Goal: Find contact information: Obtain details needed to contact an individual or organization

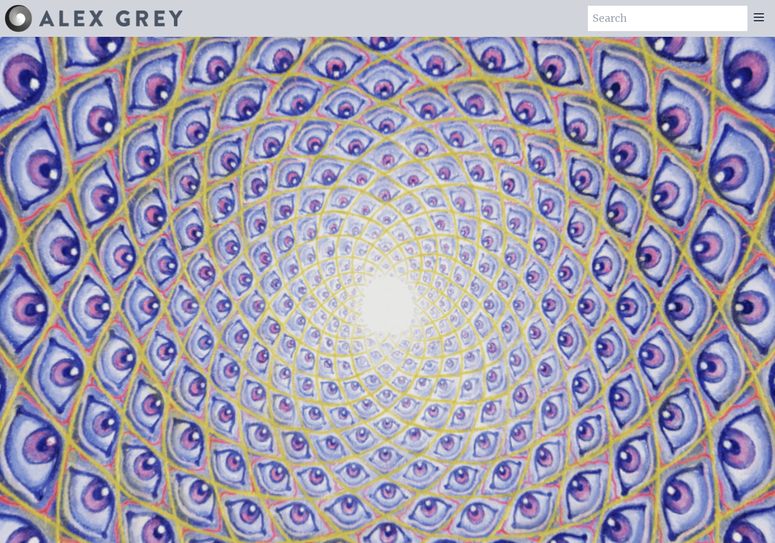
drag, startPoint x: 763, startPoint y: 61, endPoint x: 772, endPoint y: 30, distance: 32.4
click at [756, 17] on icon at bounding box center [758, 17] width 9 height 7
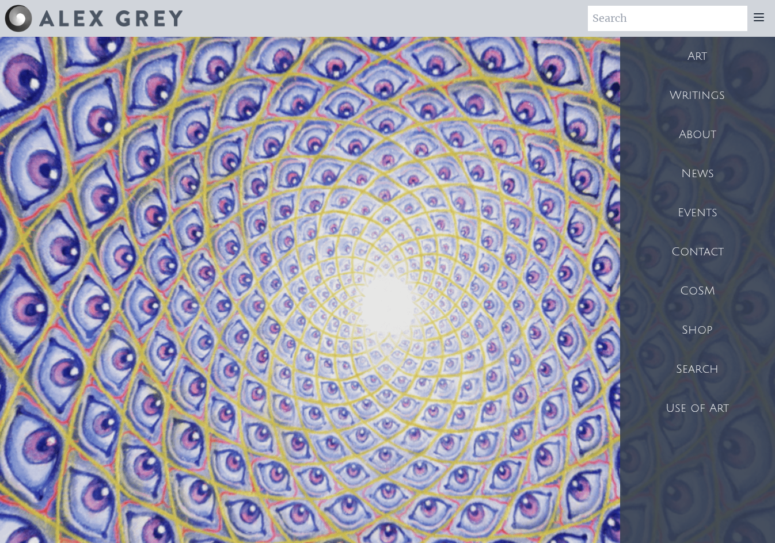
click at [703, 250] on div "Contact" at bounding box center [697, 251] width 155 height 39
click at [724, 240] on div "Contact" at bounding box center [697, 251] width 155 height 39
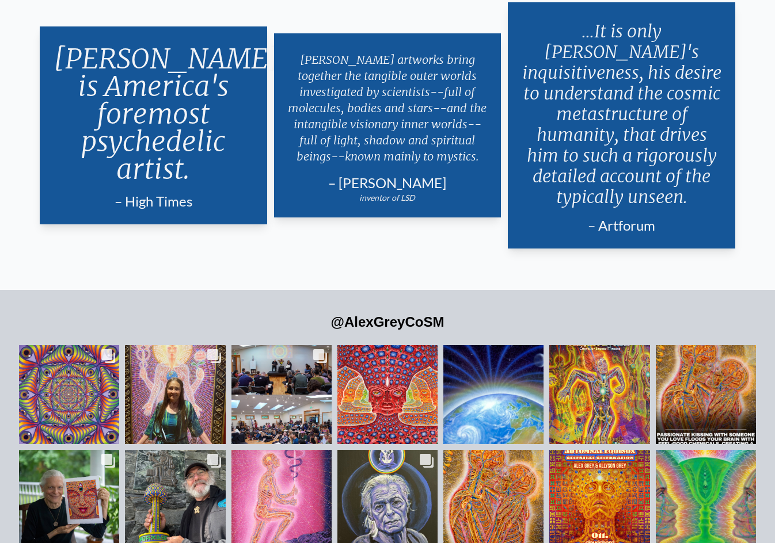
scroll to position [2513, 0]
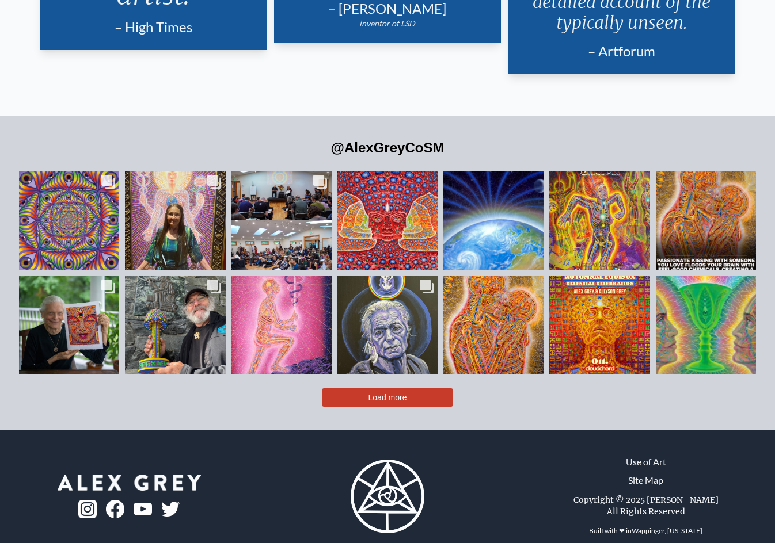
drag, startPoint x: 702, startPoint y: 357, endPoint x: 694, endPoint y: 386, distance: 29.9
click at [112, 500] on img at bounding box center [115, 509] width 18 height 18
click at [89, 500] on img at bounding box center [87, 509] width 18 height 18
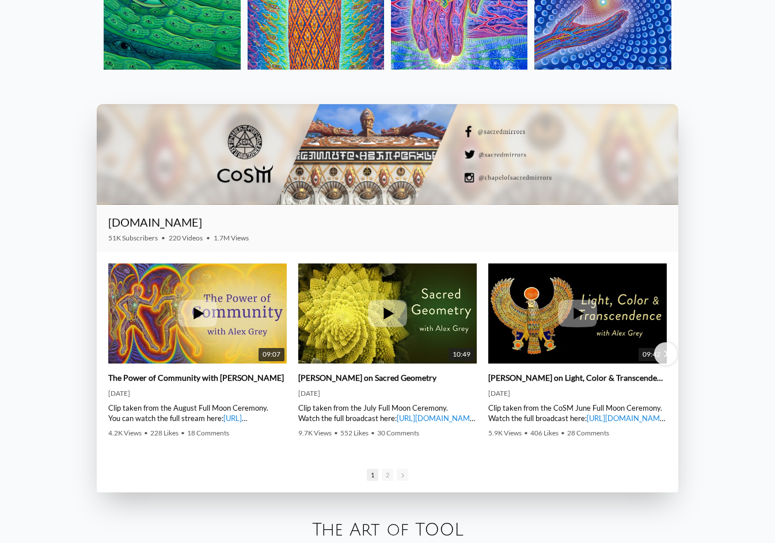
scroll to position [0, 0]
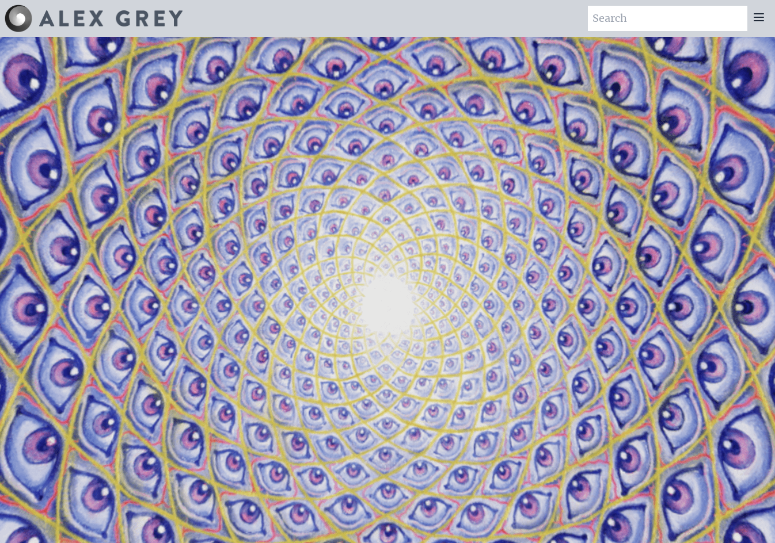
drag, startPoint x: 475, startPoint y: 445, endPoint x: 495, endPoint y: 118, distance: 328.0
click at [762, 21] on icon at bounding box center [758, 17] width 9 height 7
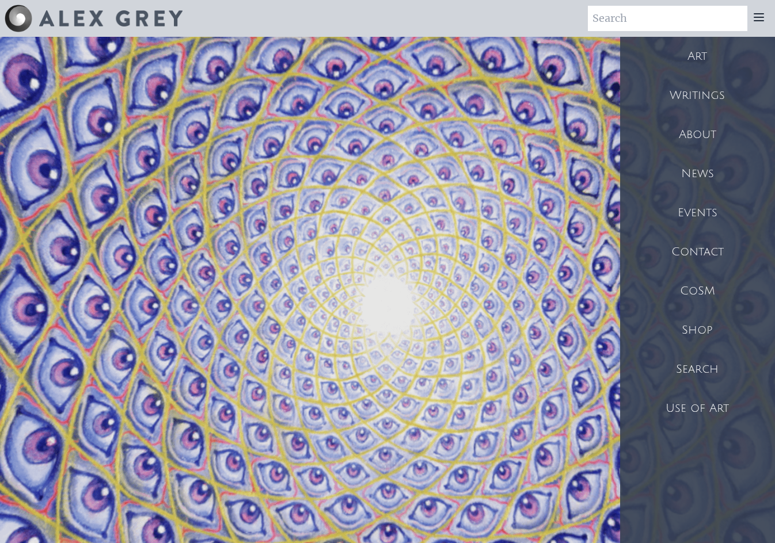
click at [413, 220] on video "Your browser does not support the video tag." at bounding box center [387, 308] width 1151 height 647
